Goal: Task Accomplishment & Management: Complete application form

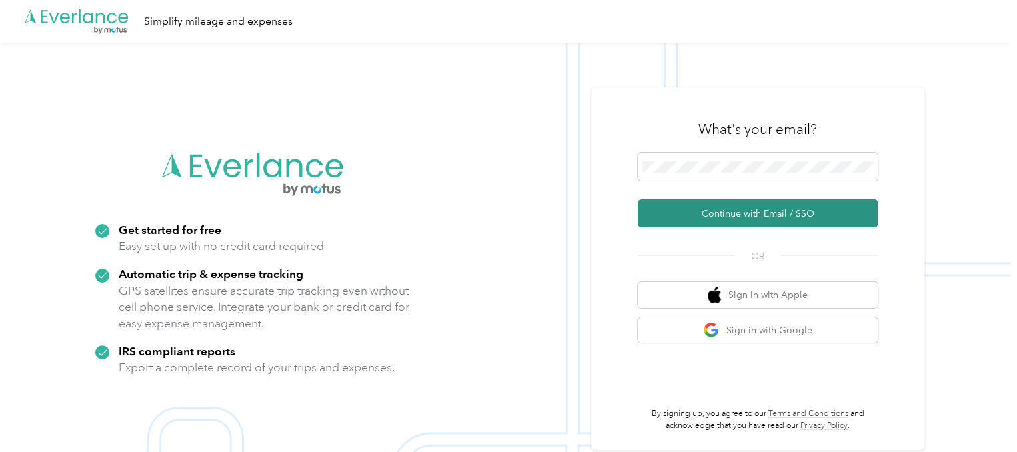
click at [747, 219] on button "Continue with Email / SSO" at bounding box center [758, 213] width 240 height 28
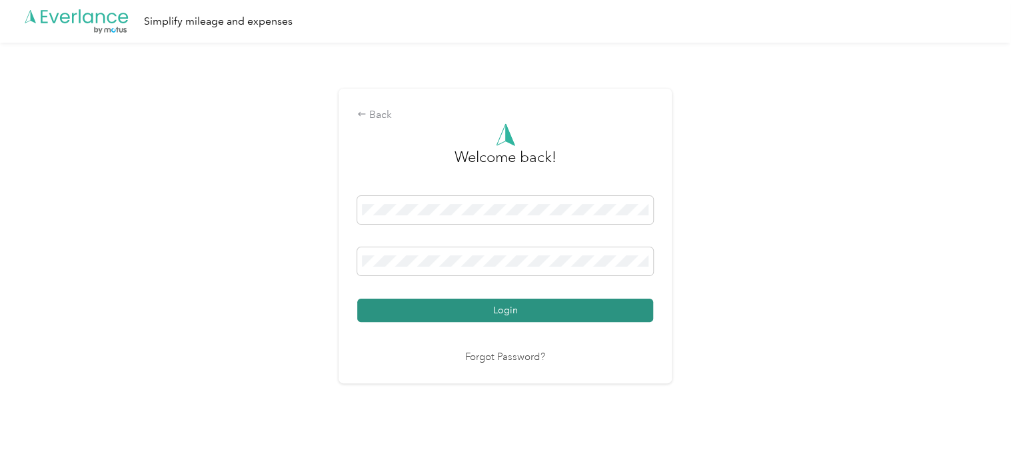
click at [460, 309] on button "Login" at bounding box center [505, 310] width 296 height 23
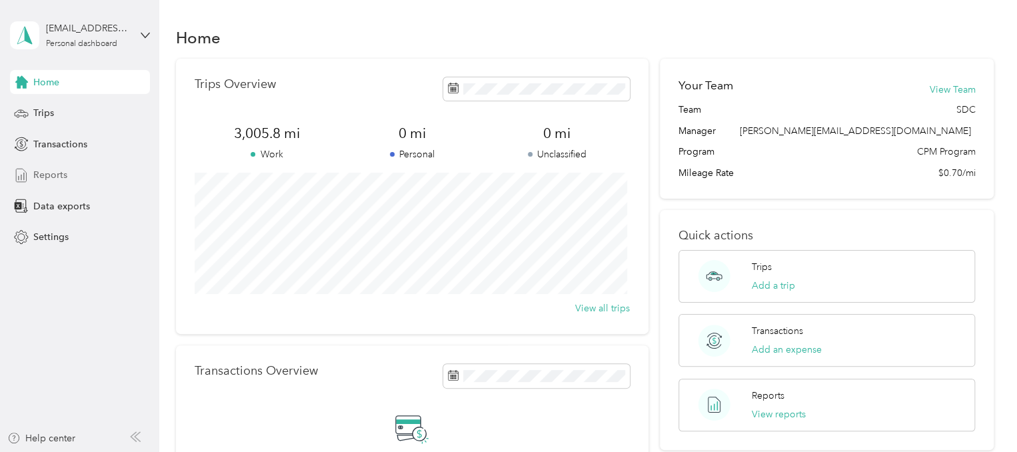
click at [58, 177] on span "Reports" at bounding box center [50, 175] width 34 height 14
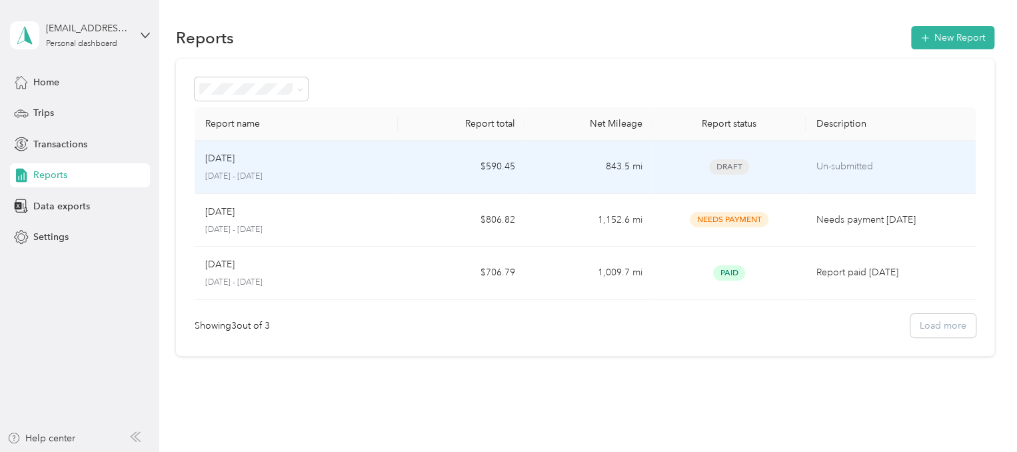
click at [711, 171] on span "Draft" at bounding box center [729, 166] width 40 height 15
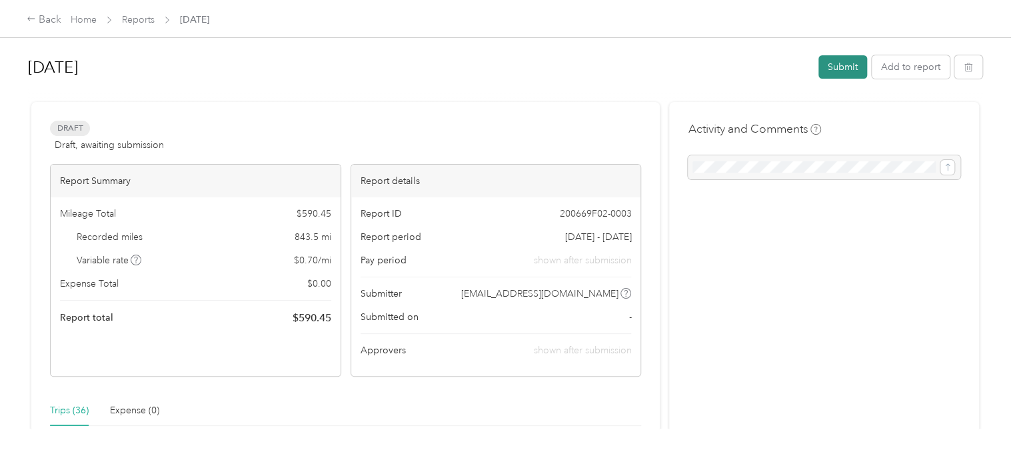
click at [836, 69] on button "Submit" at bounding box center [842, 66] width 49 height 23
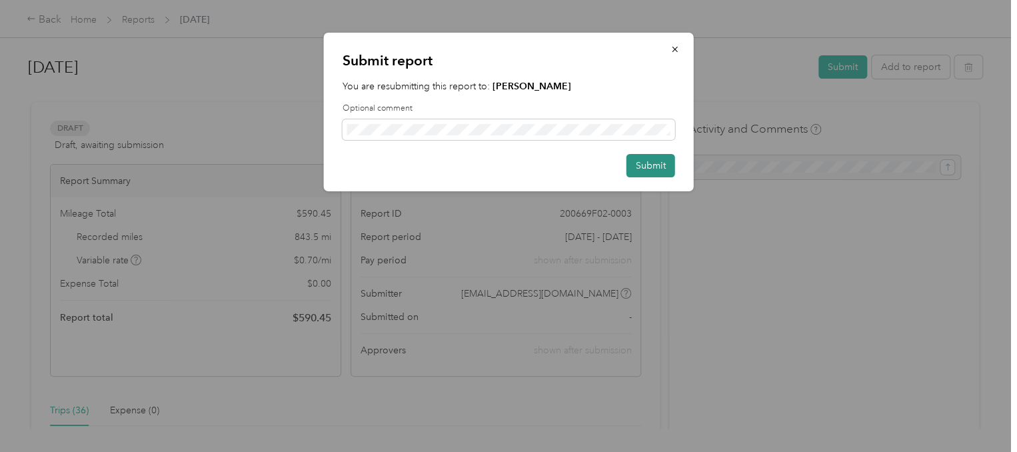
click at [642, 171] on button "Submit" at bounding box center [650, 165] width 49 height 23
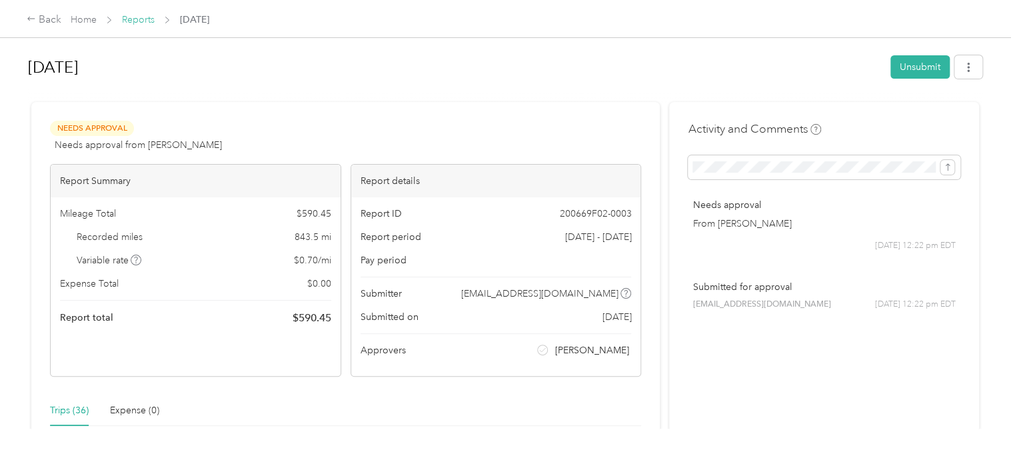
click at [139, 19] on link "Reports" at bounding box center [138, 19] width 33 height 11
